Goal: Task Accomplishment & Management: Manage account settings

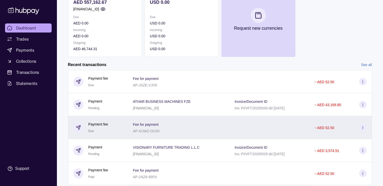
scroll to position [76, 0]
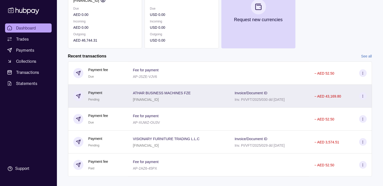
click at [363, 96] on icon at bounding box center [363, 96] width 4 height 4
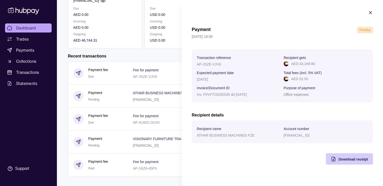
click at [350, 162] on div "Download receipt" at bounding box center [352, 159] width 29 height 6
click at [38, 144] on html "Dashboard Trades Payments Collections Transactions Statements Support A Hello, …" at bounding box center [191, 58] width 383 height 268
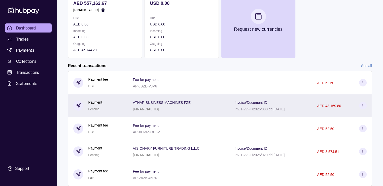
scroll to position [7, 0]
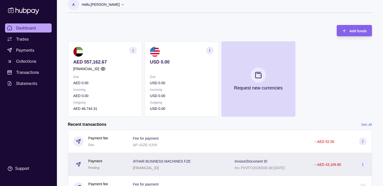
click at [361, 166] on icon at bounding box center [363, 164] width 4 height 4
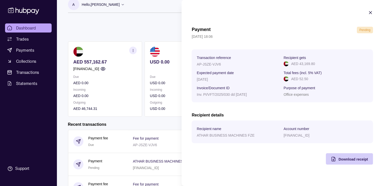
click at [362, 160] on span "Download receipt" at bounding box center [352, 159] width 29 height 4
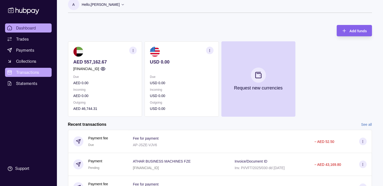
click at [30, 70] on html "Dashboard Trades Payments Collections Transactions Statements Support A Hello, …" at bounding box center [191, 127] width 383 height 268
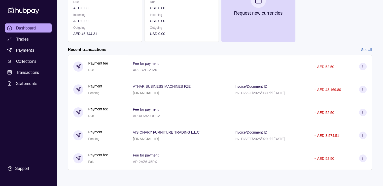
scroll to position [83, 0]
click at [28, 70] on span "Transactions" at bounding box center [27, 72] width 23 height 6
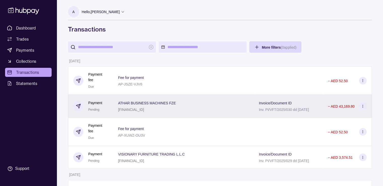
click at [362, 106] on circle at bounding box center [362, 106] width 0 height 0
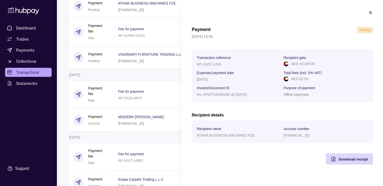
scroll to position [126, 0]
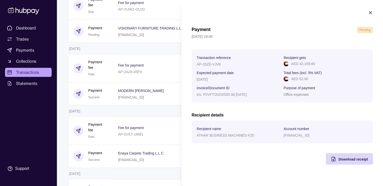
click at [369, 13] on icon "button" at bounding box center [370, 12] width 5 height 5
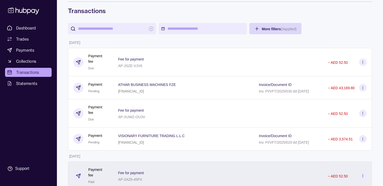
scroll to position [0, 0]
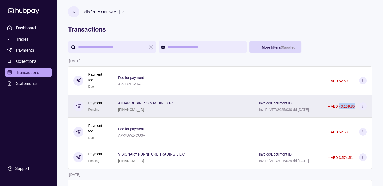
drag, startPoint x: 354, startPoint y: 106, endPoint x: 339, endPoint y: 108, distance: 15.2
click at [339, 108] on p "− AED 43,169.80" at bounding box center [341, 106] width 27 height 4
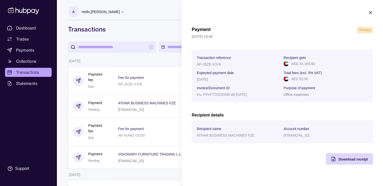
click at [368, 14] on icon "button" at bounding box center [370, 12] width 5 height 5
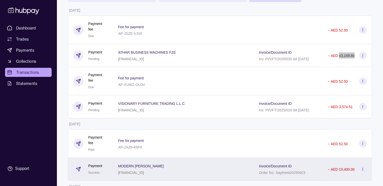
scroll to position [50, 0]
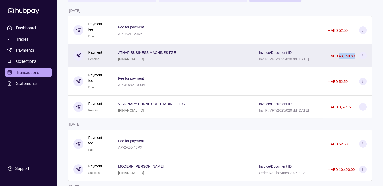
click at [361, 57] on icon at bounding box center [363, 56] width 4 height 4
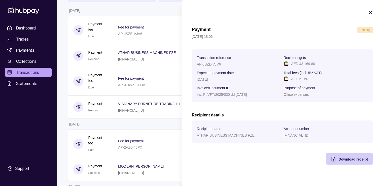
click at [338, 161] on span "Download receipt" at bounding box center [352, 159] width 29 height 4
